Goal: Information Seeking & Learning: Learn about a topic

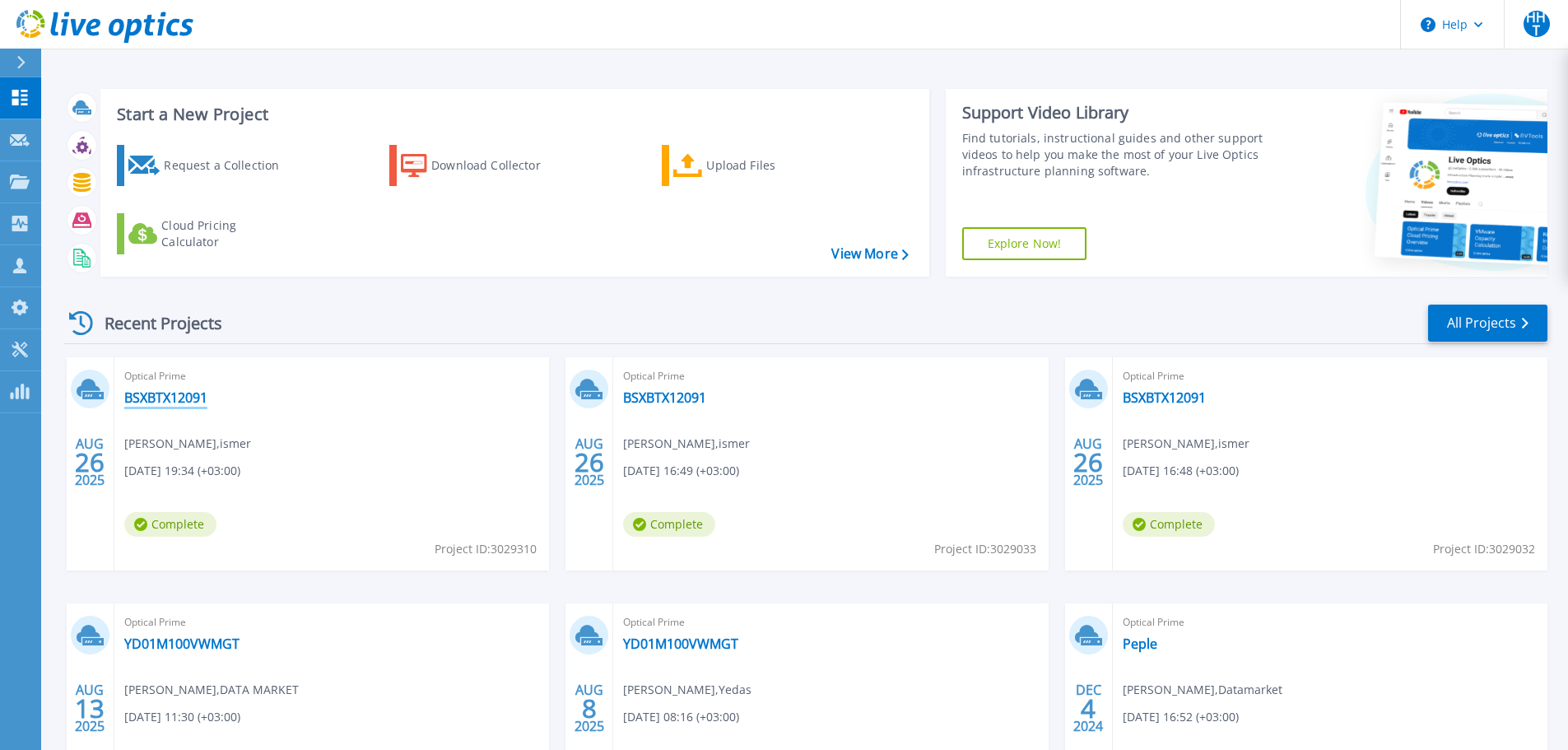
click at [193, 402] on link "BSXBTX12091" at bounding box center [165, 398] width 83 height 17
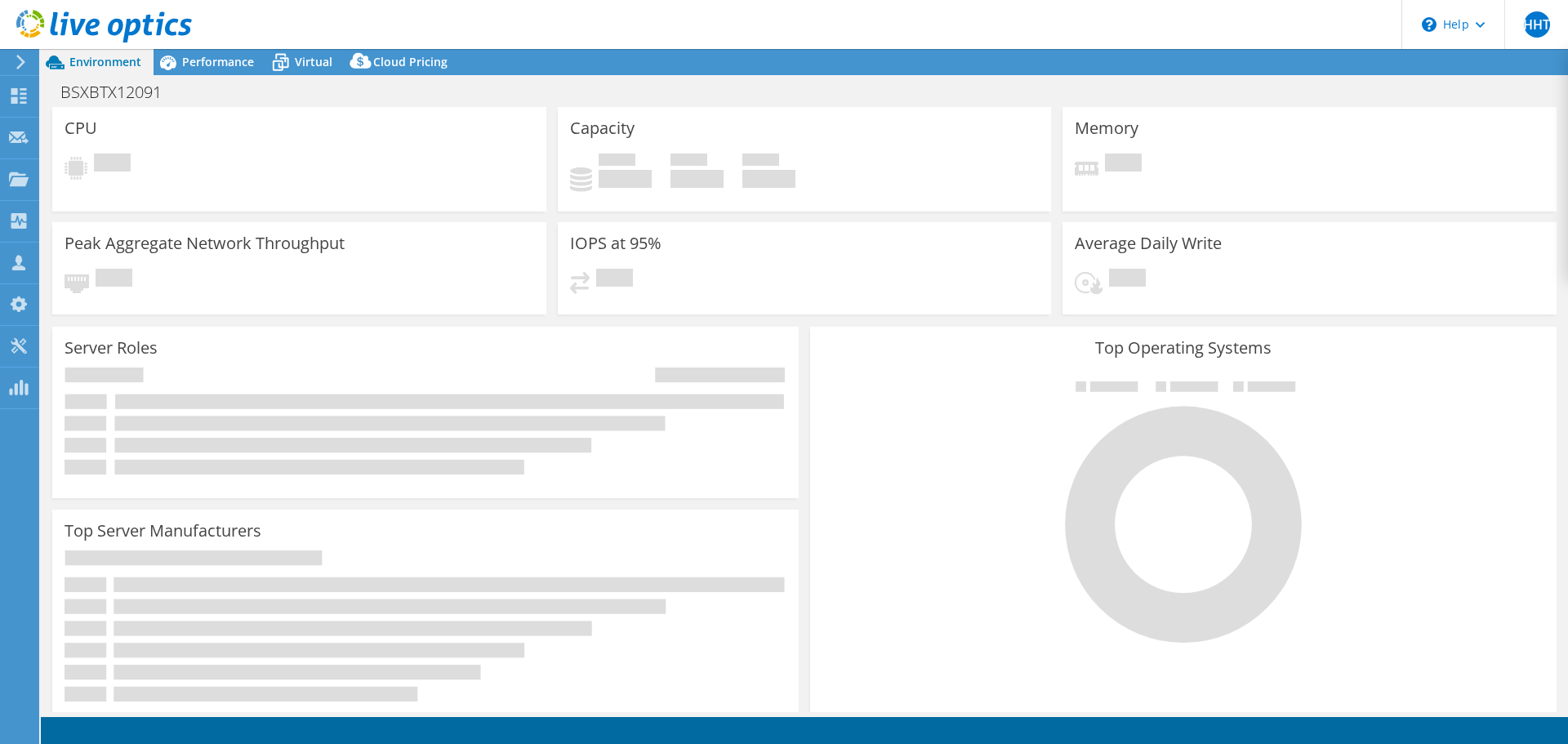
select select "USD"
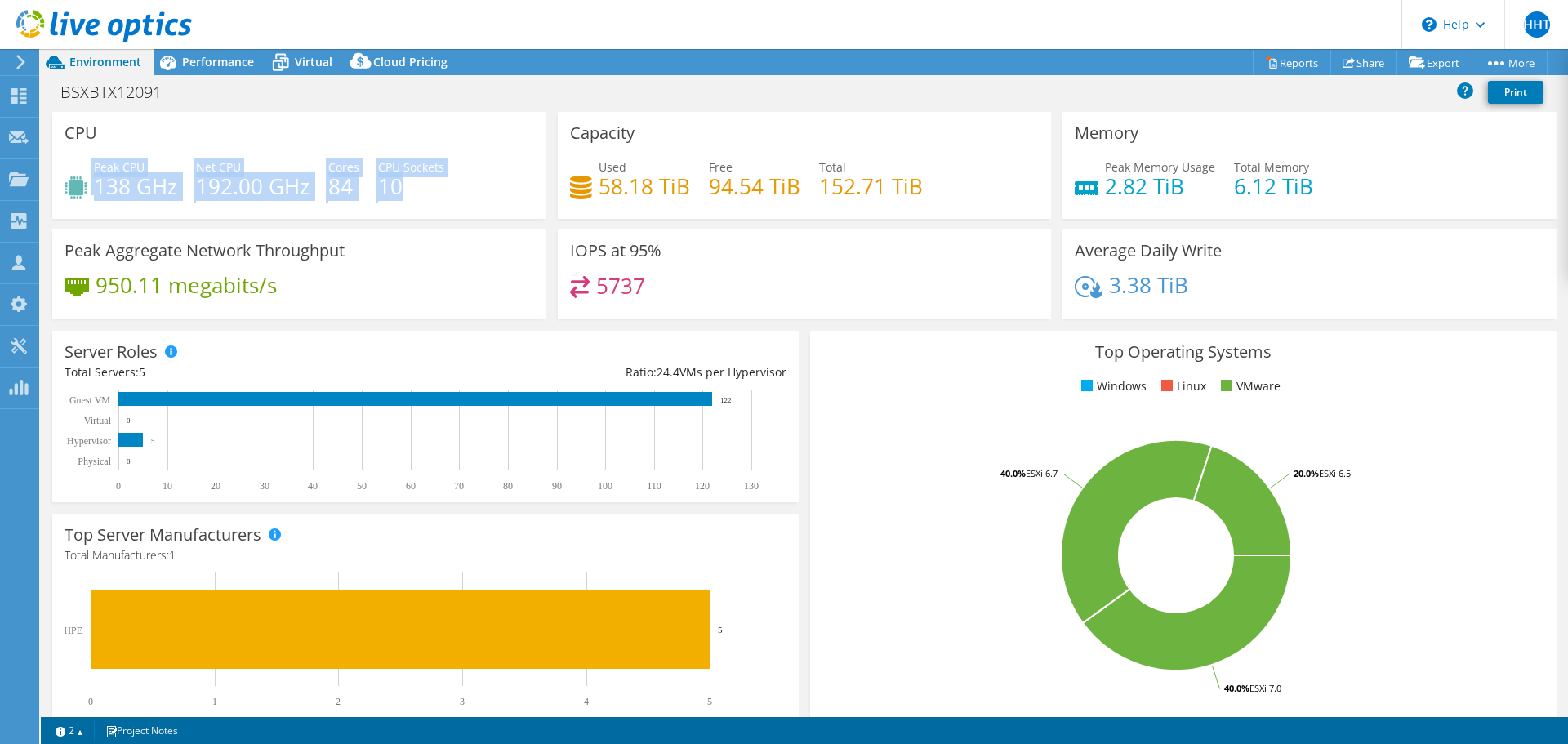
drag, startPoint x: 404, startPoint y: 193, endPoint x: 109, endPoint y: 143, distance: 299.2
click at [109, 140] on div "CPU Peak CPU 138 GHz Net CPU 192.00 GHz Cores 84 CPU Sockets 10" at bounding box center [299, 165] width 494 height 107
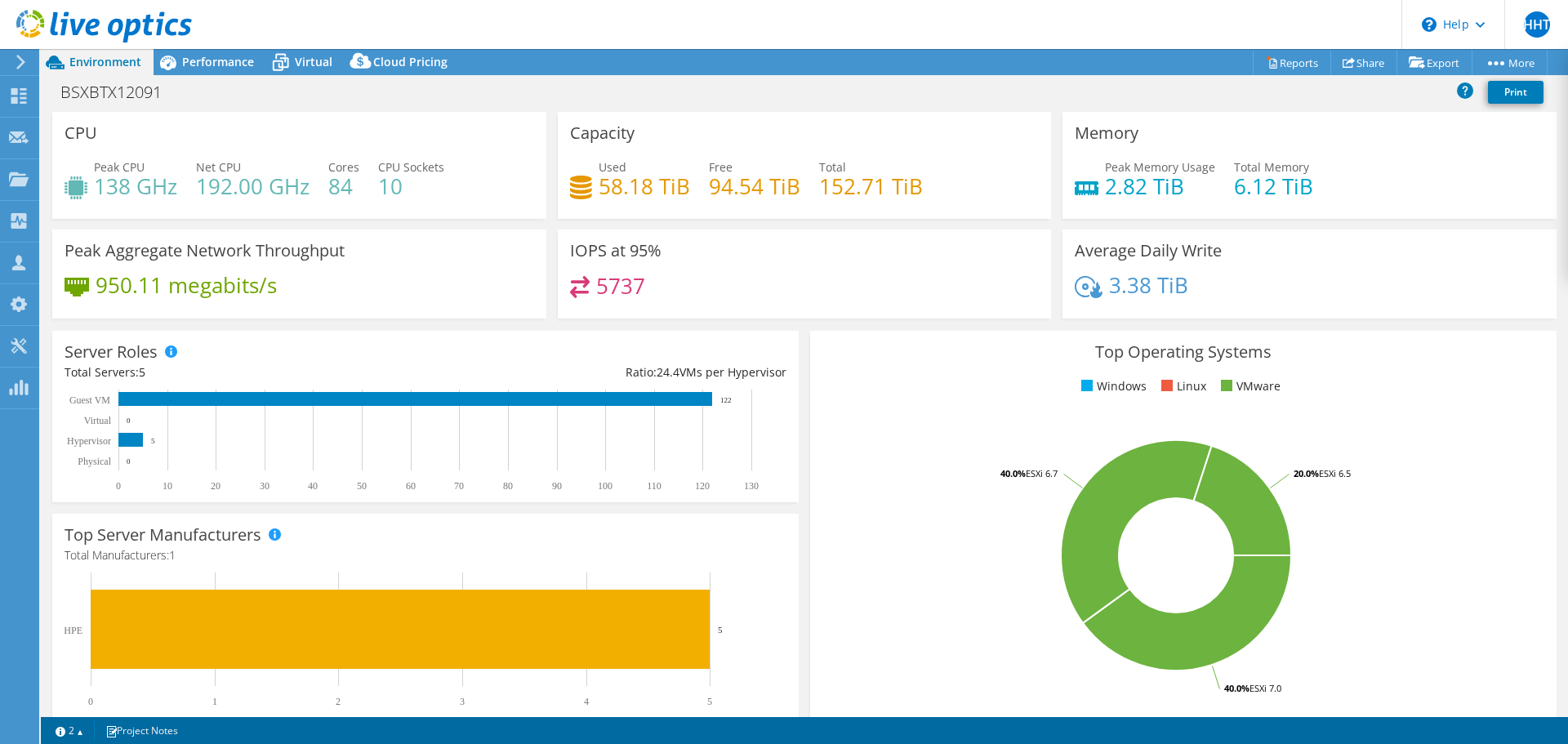
click at [509, 219] on div "CPU Peak CPU 138 GHz Net CPU 192.00 GHz Cores 84 CPU Sockets 10" at bounding box center [298, 170] width 505 height 117
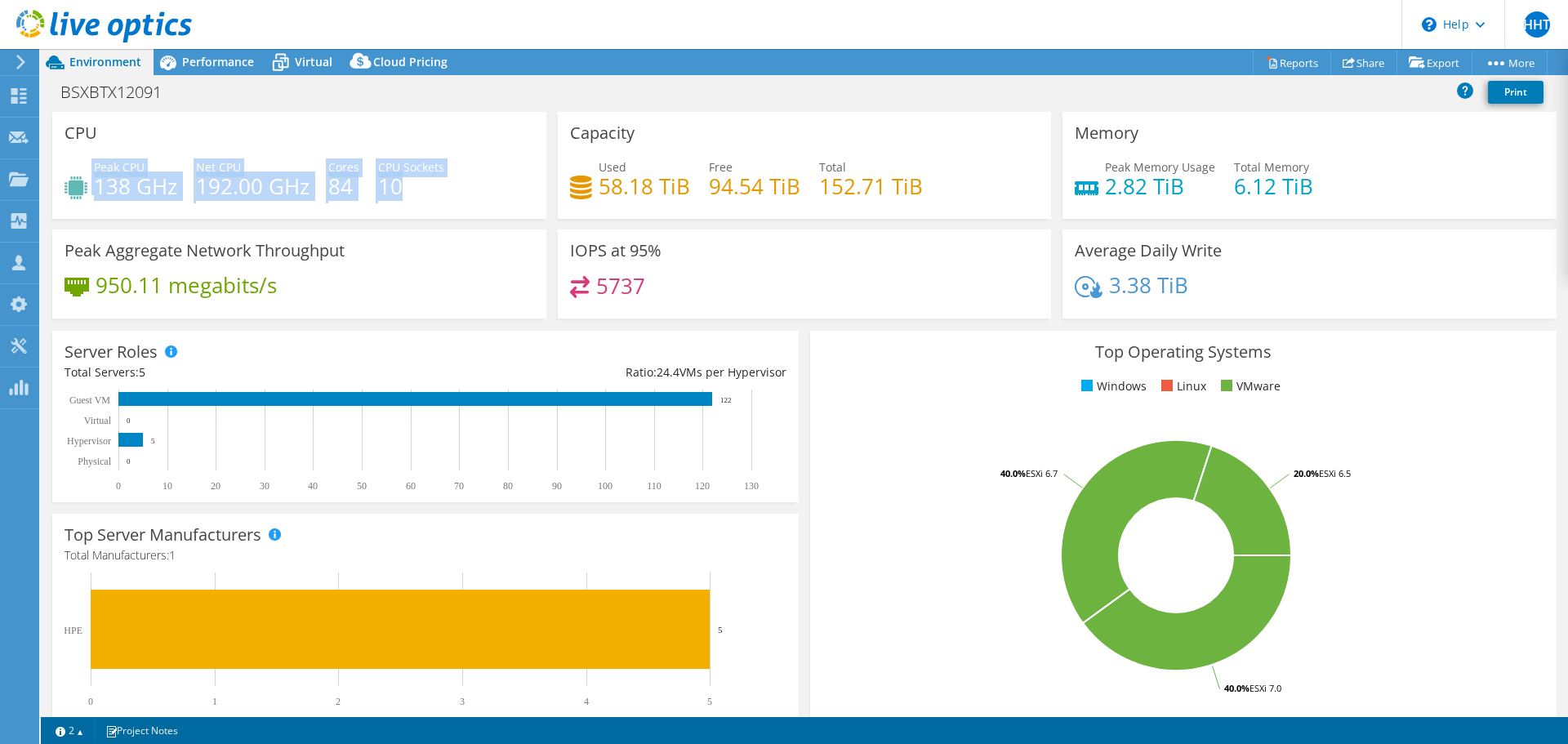
drag, startPoint x: 439, startPoint y: 165, endPoint x: 452, endPoint y: 140, distance: 28.2
click at [429, 121] on div "CPU Peak CPU 138 GHz Net CPU 192.00 GHz Cores 84 CPU Sockets 10" at bounding box center [299, 165] width 494 height 107
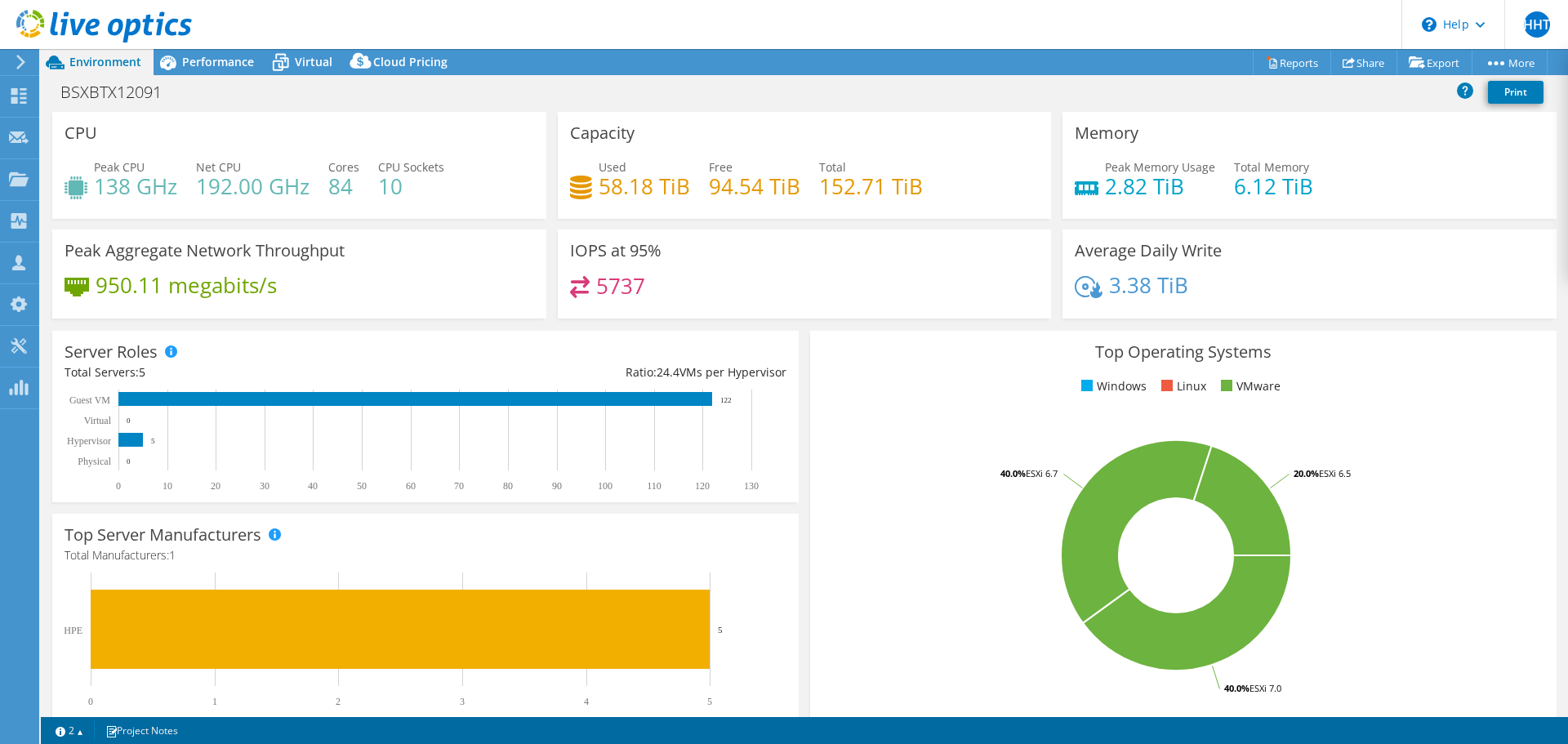
click at [492, 193] on div "Peak CPU 138 GHz Net CPU 192.00 GHz Cores 84 CPU Sockets 10" at bounding box center [299, 184] width 469 height 53
drag, startPoint x: 308, startPoint y: 193, endPoint x: 184, endPoint y: 183, distance: 124.4
click at [184, 183] on div "Peak CPU 138 GHz Net CPU 192.00 GHz Cores 84 CPU Sockets 10" at bounding box center [299, 184] width 469 height 53
click at [520, 258] on div "Peak Aggregate Network Throughput 950.11 megabits/s" at bounding box center [299, 274] width 494 height 89
drag, startPoint x: 1185, startPoint y: 191, endPoint x: 1148, endPoint y: 196, distance: 37.3
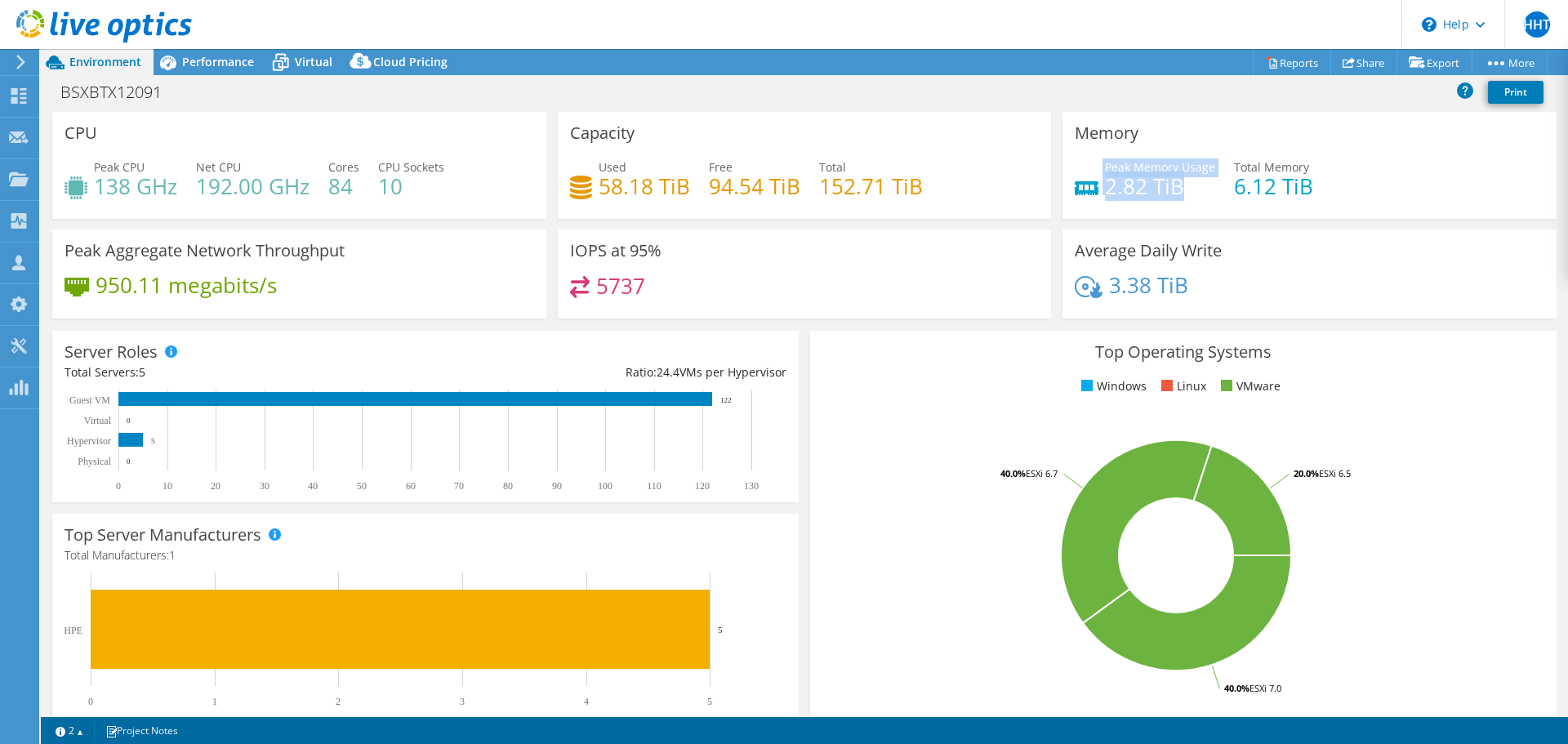
click at [1076, 186] on div "Peak Memory Usage 2.82 TiB" at bounding box center [1145, 177] width 140 height 37
click at [1212, 202] on div "Peak Memory Usage 2.82 TiB Total Memory 6.12 TiB" at bounding box center [1309, 184] width 469 height 53
drag, startPoint x: 1169, startPoint y: 191, endPoint x: 1069, endPoint y: 188, distance: 100.0
click at [1075, 188] on div "Peak Memory Usage 2.82 TiB" at bounding box center [1145, 177] width 140 height 37
click at [1246, 195] on h4 "6.12 TiB" at bounding box center [1273, 186] width 79 height 18
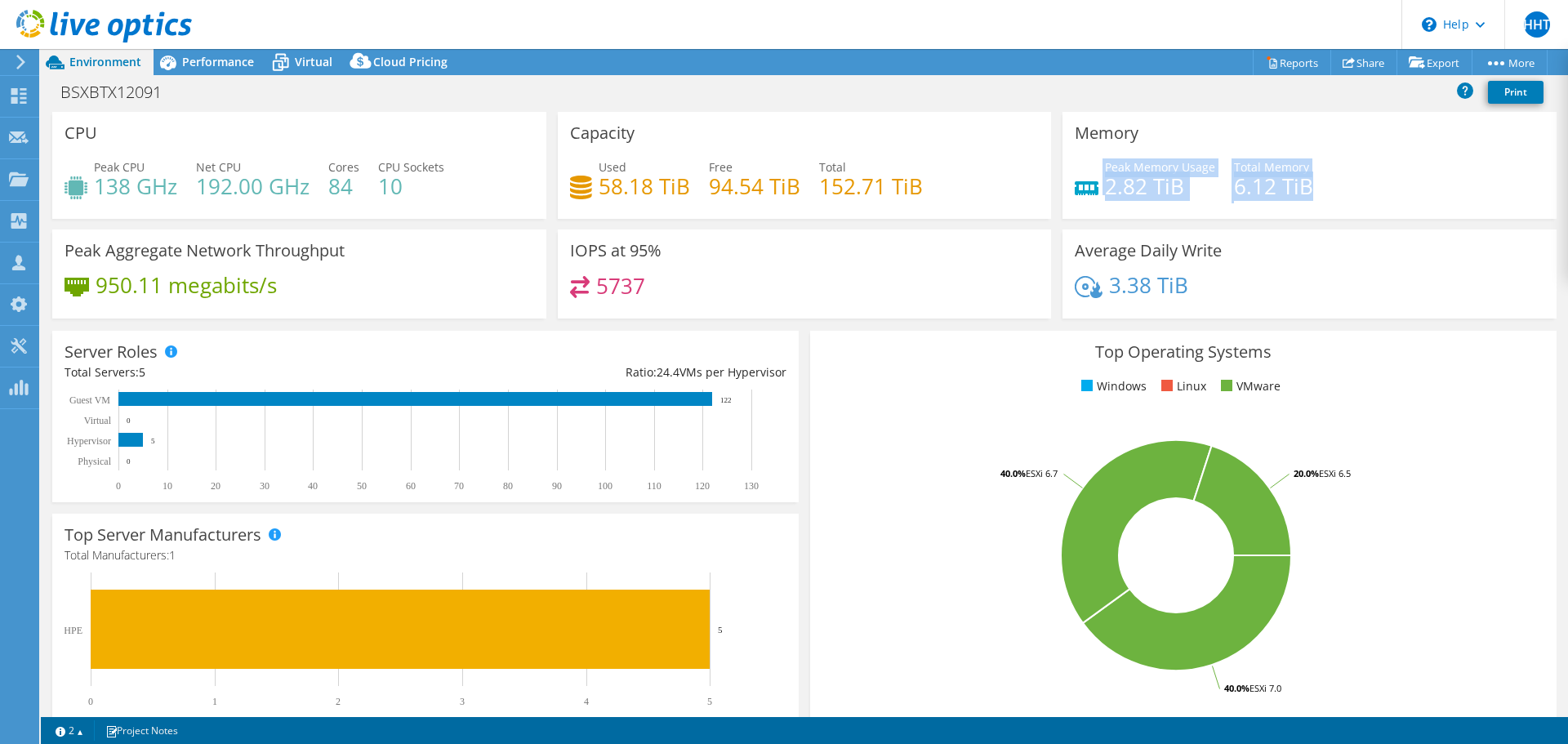
drag, startPoint x: 1202, startPoint y: 197, endPoint x: 1075, endPoint y: 177, distance: 128.6
click at [1075, 177] on div "Peak Memory Usage 2.82 TiB Total Memory 6.12 TiB" at bounding box center [1309, 184] width 469 height 53
click at [1255, 213] on div "Memory Peak Memory Usage 2.82 TiB Total Memory 6.12 TiB" at bounding box center [1309, 165] width 494 height 107
drag, startPoint x: 1223, startPoint y: 193, endPoint x: 1333, endPoint y: 184, distance: 110.4
click at [1333, 184] on div "Peak Memory Usage 2.82 TiB Total Memory 6.12 TiB" at bounding box center [1309, 184] width 469 height 53
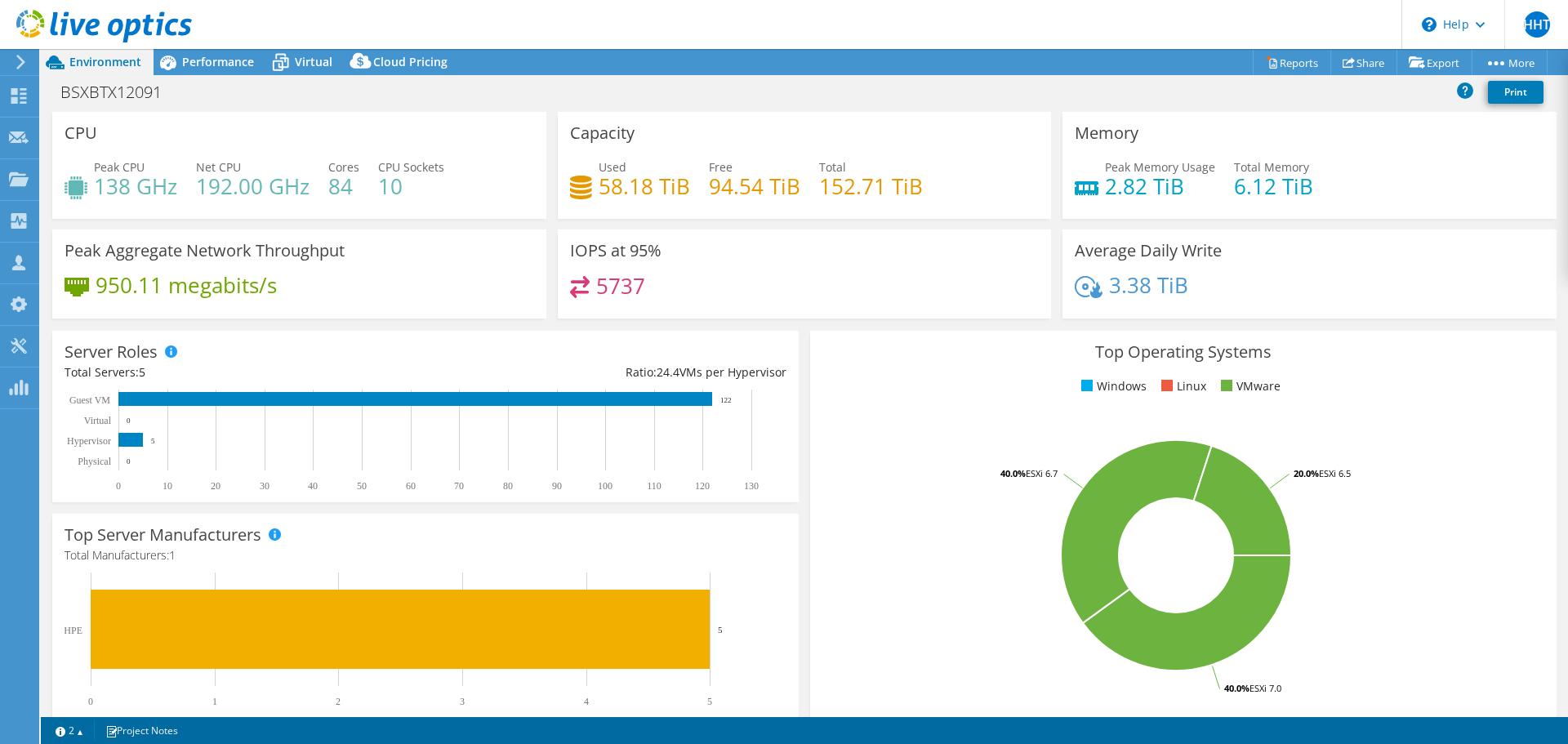
click at [1333, 184] on div "Peak Memory Usage 2.82 TiB Total Memory 6.12 TiB" at bounding box center [1309, 184] width 469 height 53
